Goal: Transaction & Acquisition: Purchase product/service

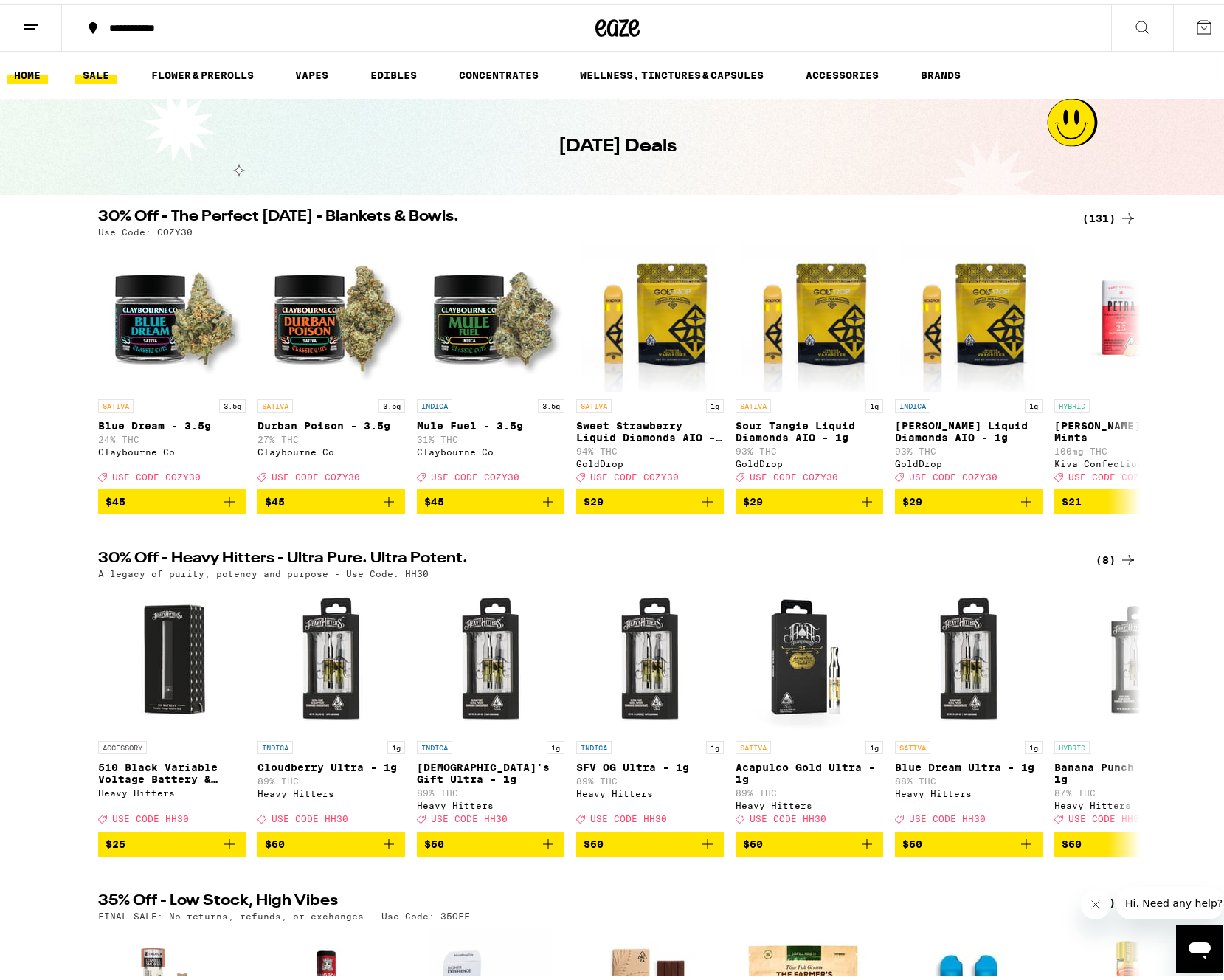
click at [33, 72] on link "HOME" at bounding box center [27, 71] width 41 height 18
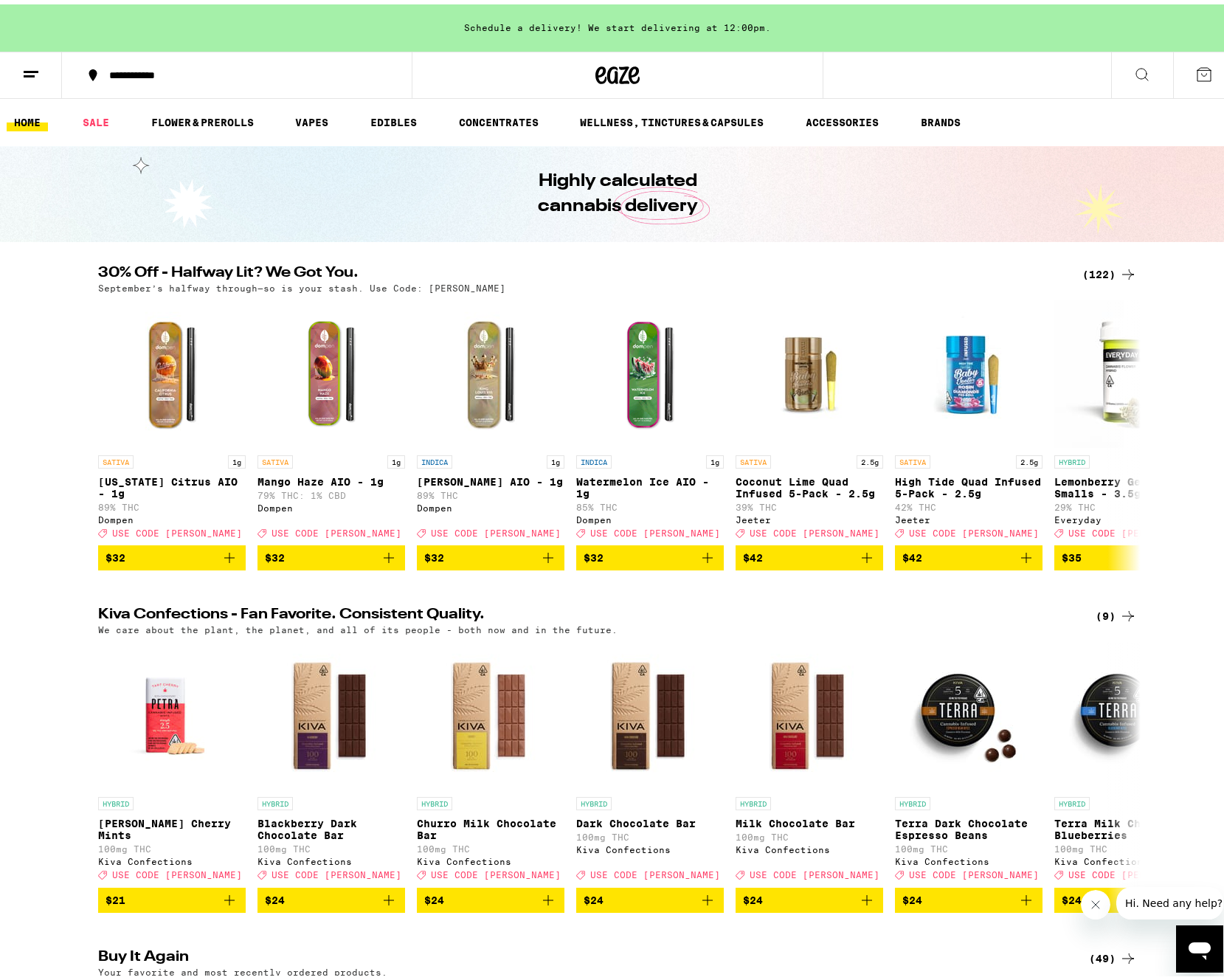
click at [1110, 263] on div "(122)" at bounding box center [1110, 270] width 54 height 18
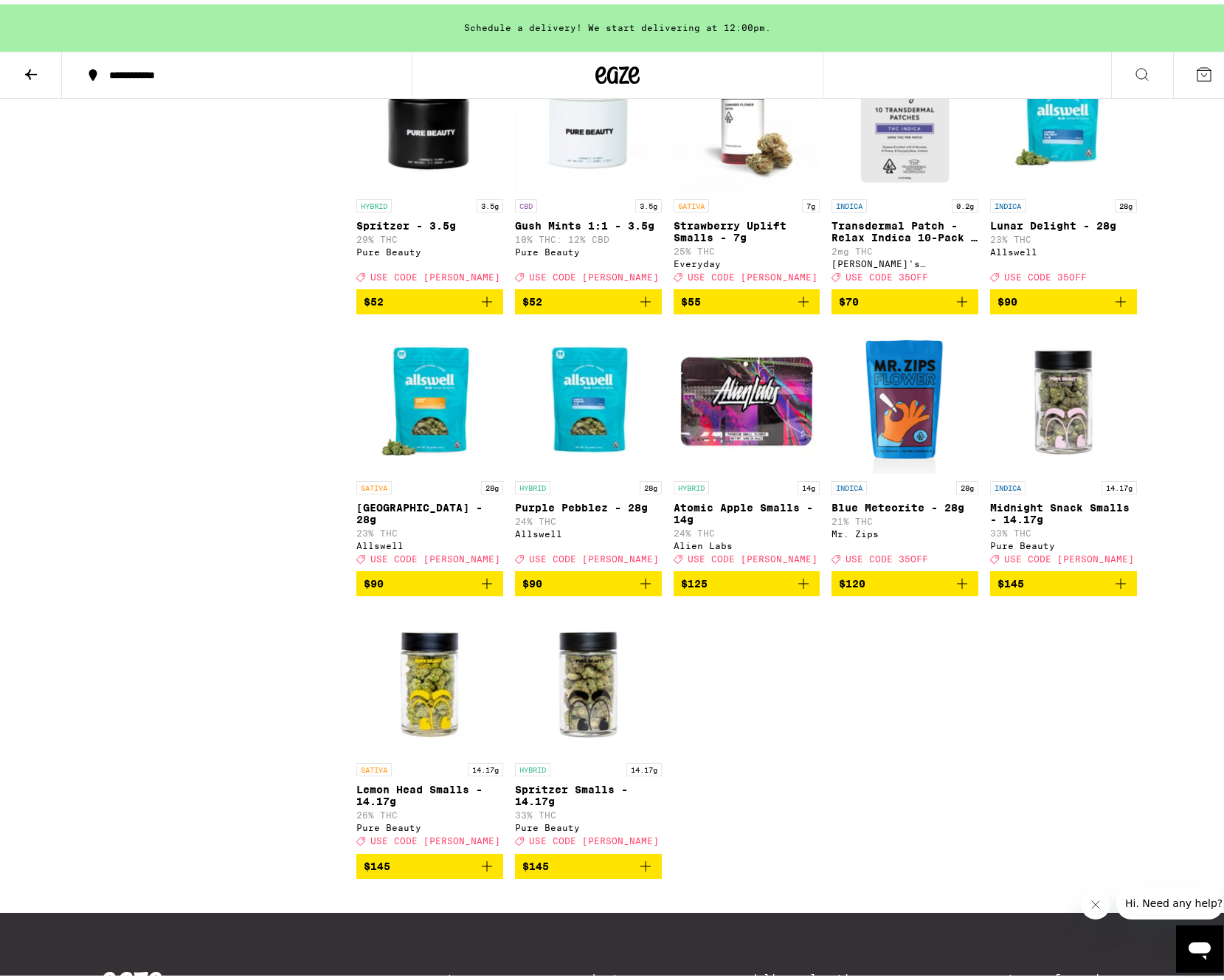
scroll to position [6842, 0]
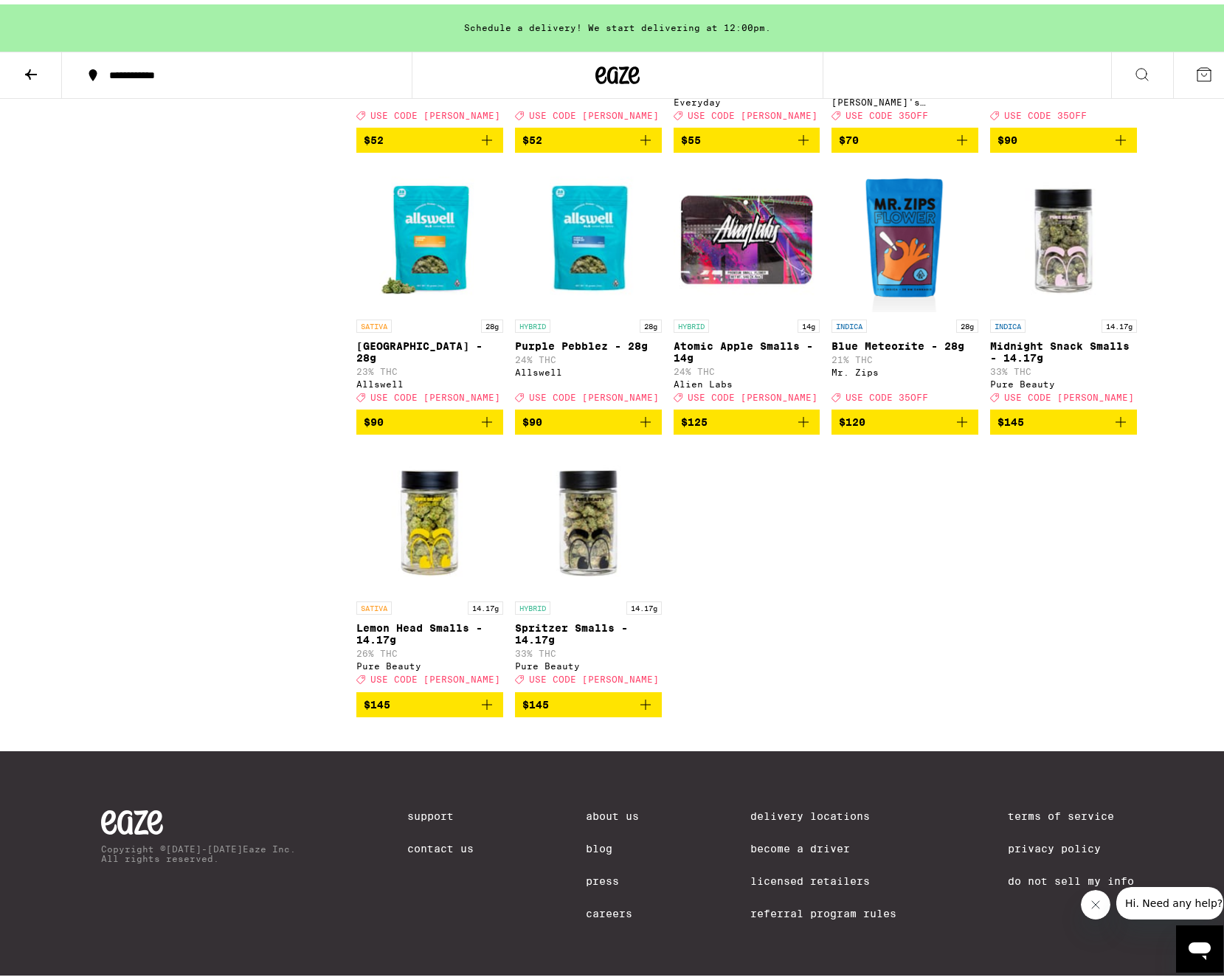
click at [25, 62] on icon at bounding box center [31, 70] width 18 height 18
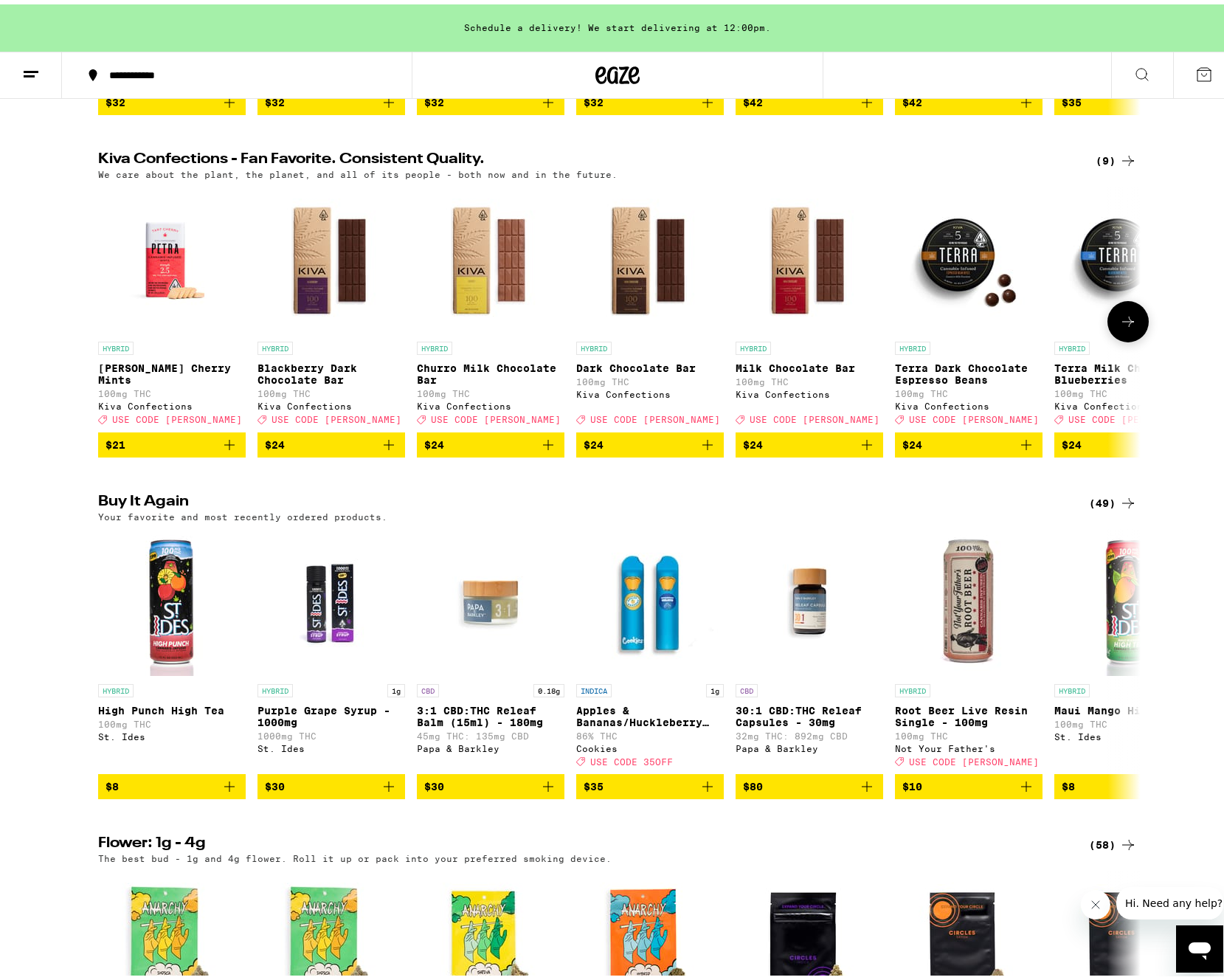
scroll to position [456, 0]
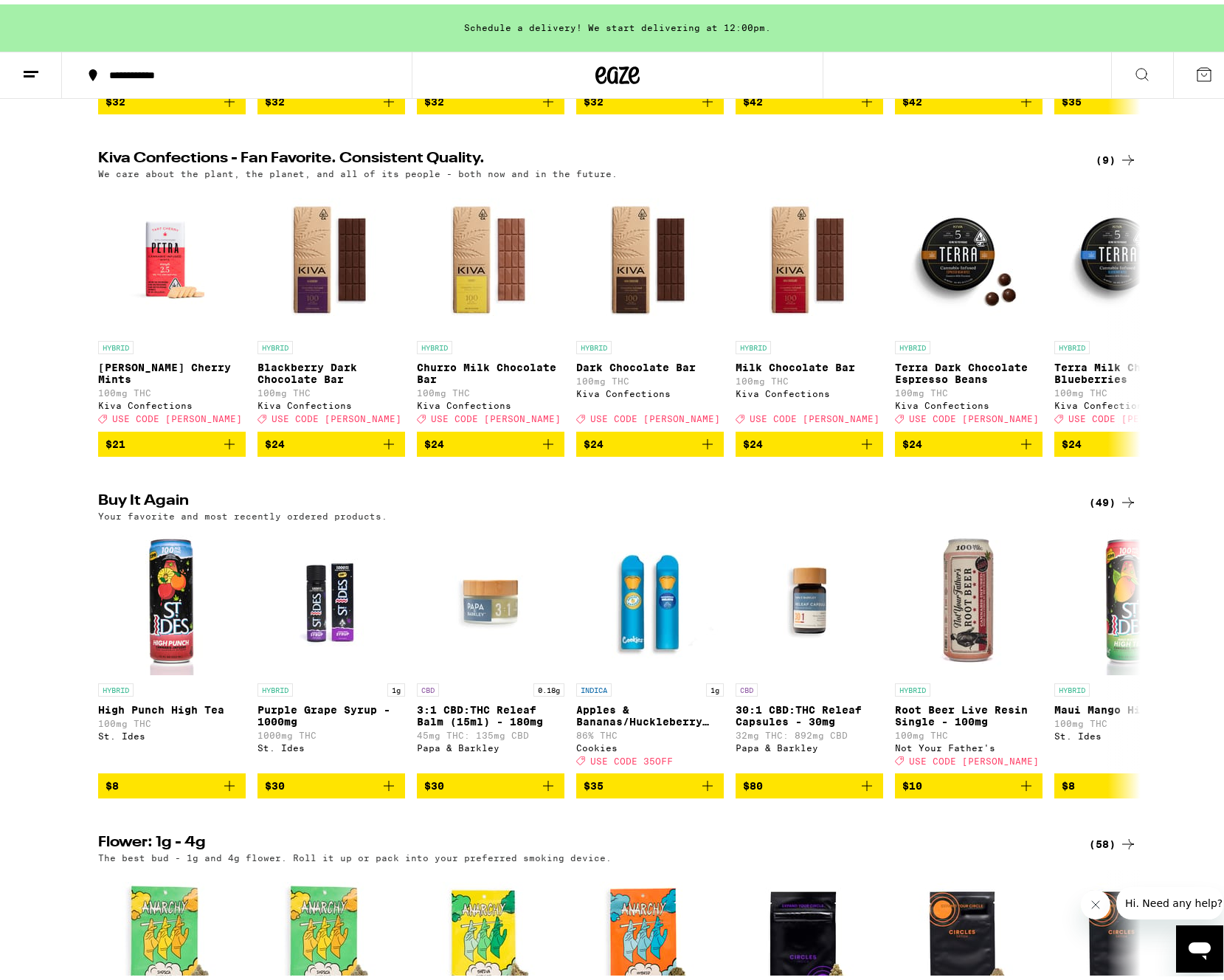
click at [1120, 507] on icon at bounding box center [1128, 497] width 18 height 18
